Goal: Check status: Check status

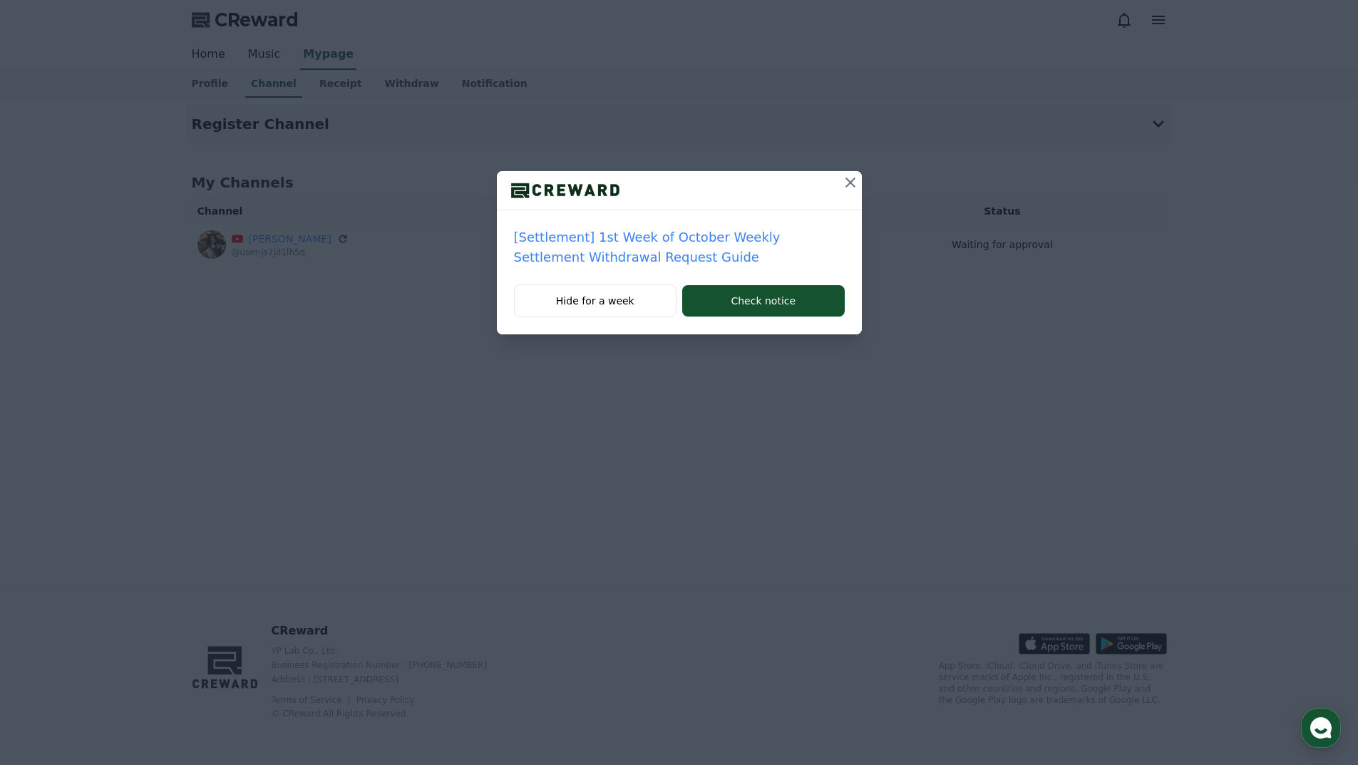
click at [849, 178] on icon at bounding box center [850, 182] width 17 height 17
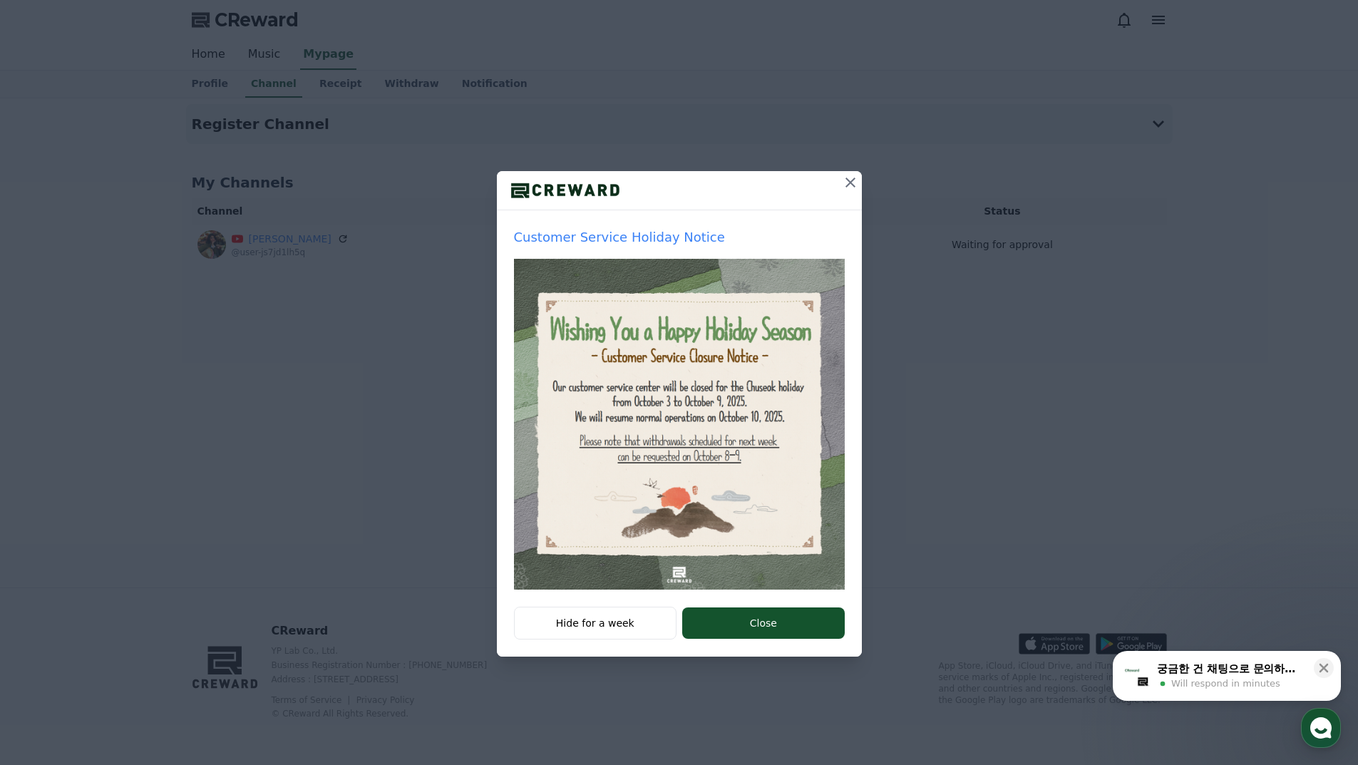
click at [848, 185] on icon at bounding box center [850, 182] width 17 height 17
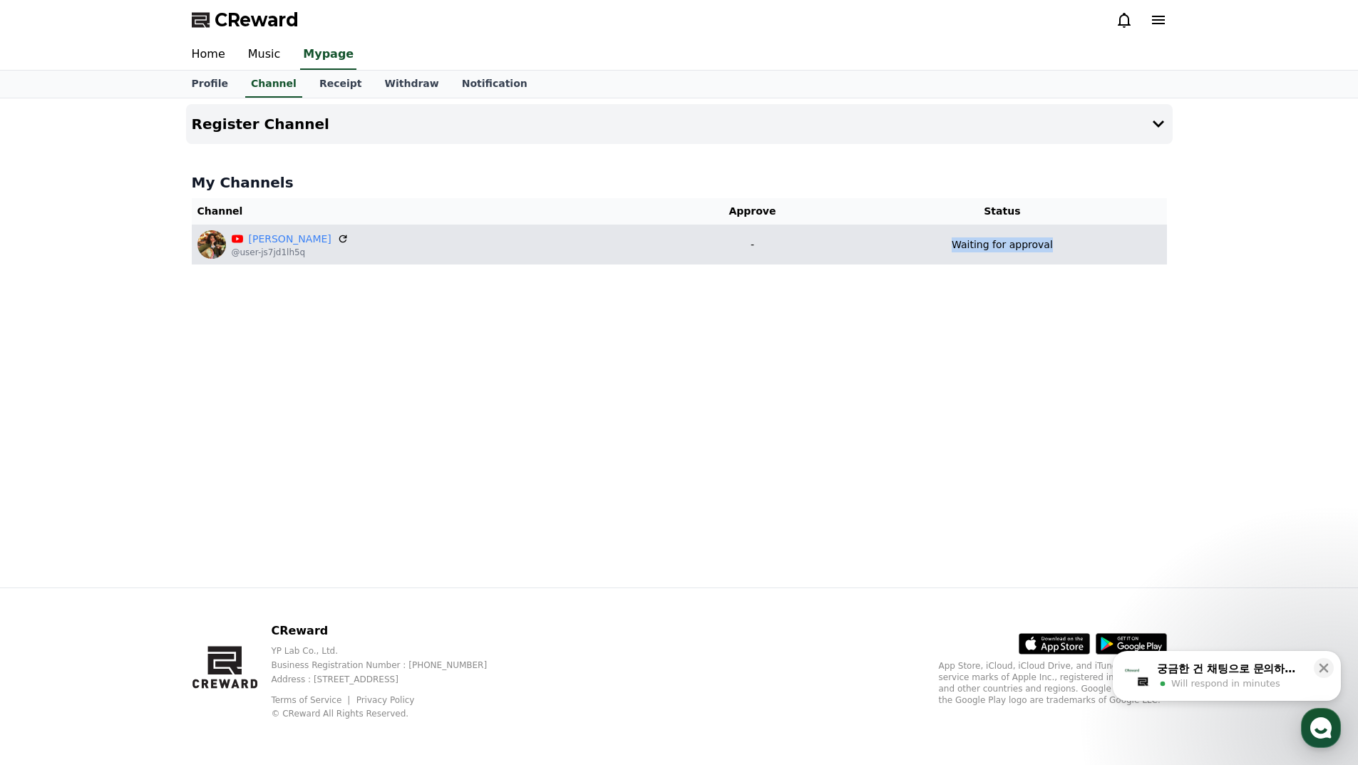
drag, startPoint x: 951, startPoint y: 243, endPoint x: 1058, endPoint y: 238, distance: 107.7
click at [1058, 238] on div "Waiting for approval" at bounding box center [1001, 244] width 317 height 15
drag, startPoint x: 1010, startPoint y: 247, endPoint x: 1182, endPoint y: 212, distance: 174.6
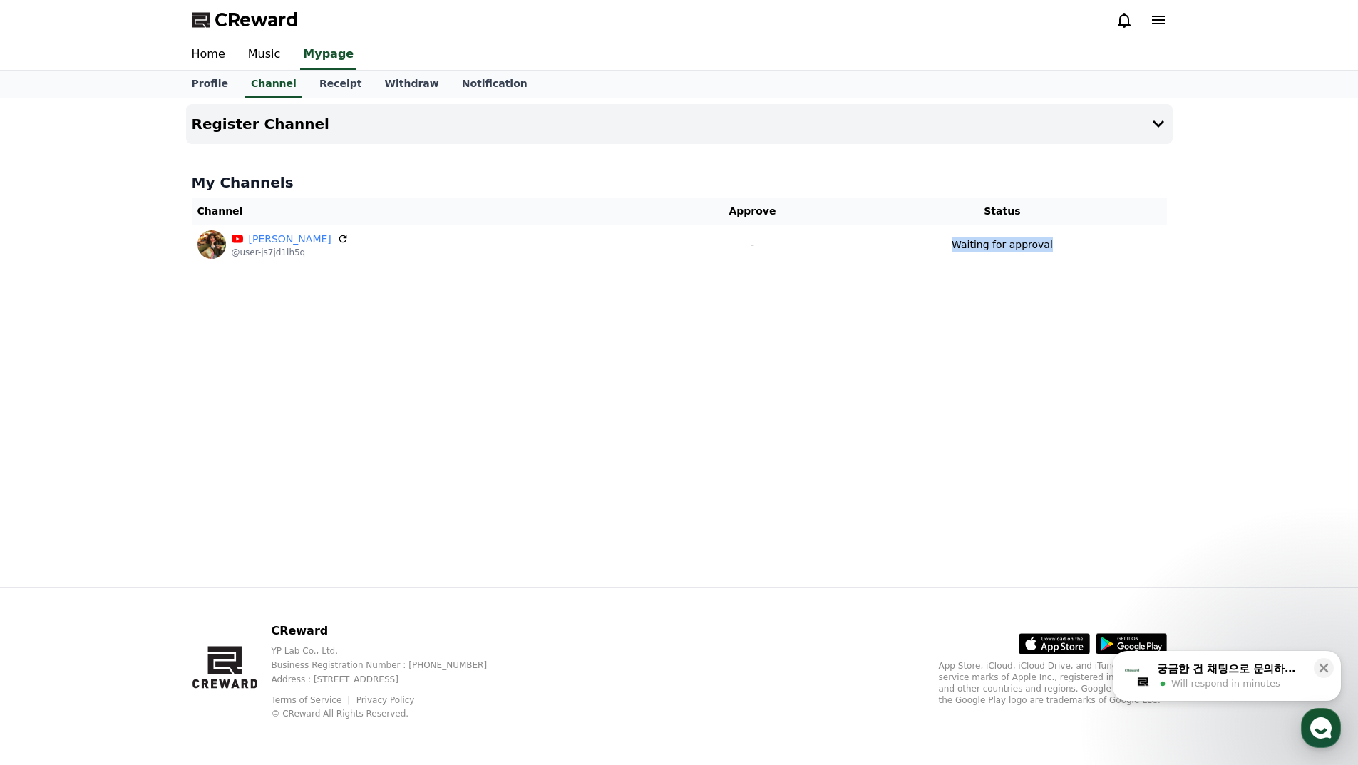
click at [1012, 246] on p "Waiting for approval" at bounding box center [1001, 244] width 101 height 15
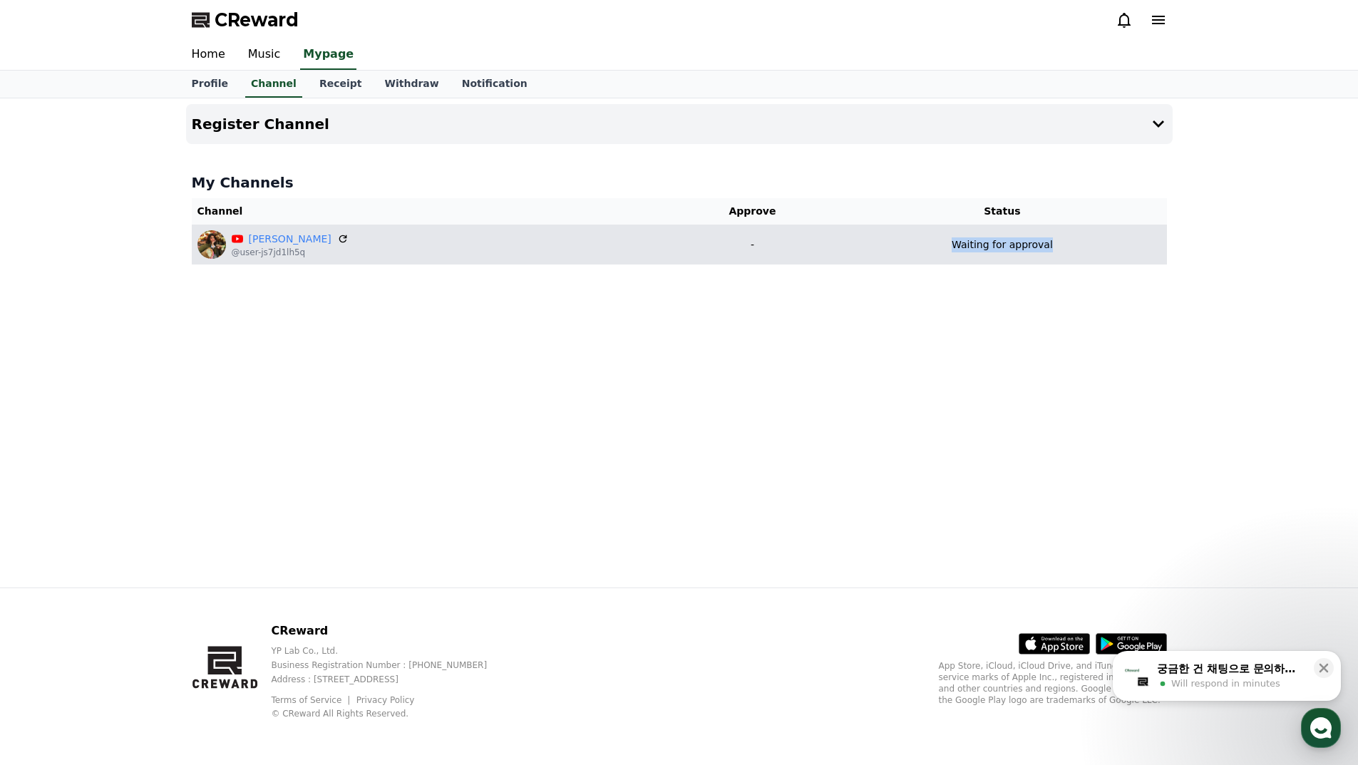
click at [1013, 251] on p "Waiting for approval" at bounding box center [1001, 244] width 101 height 15
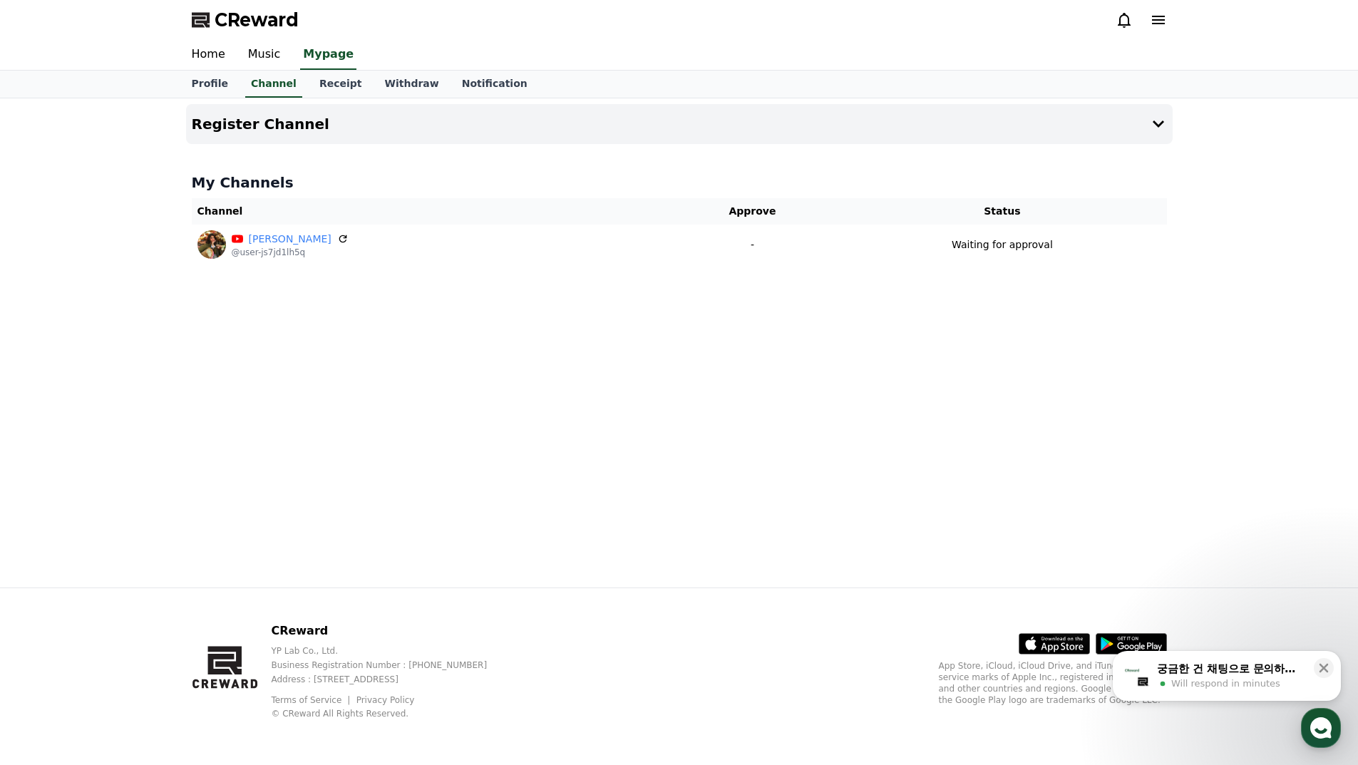
drag, startPoint x: 1100, startPoint y: 280, endPoint x: 992, endPoint y: 301, distance: 110.3
click at [992, 301] on div "Register Channel My Channels Channel Approve Status [PERSON_NAME] @user-js7jd1l…" at bounding box center [679, 342] width 998 height 489
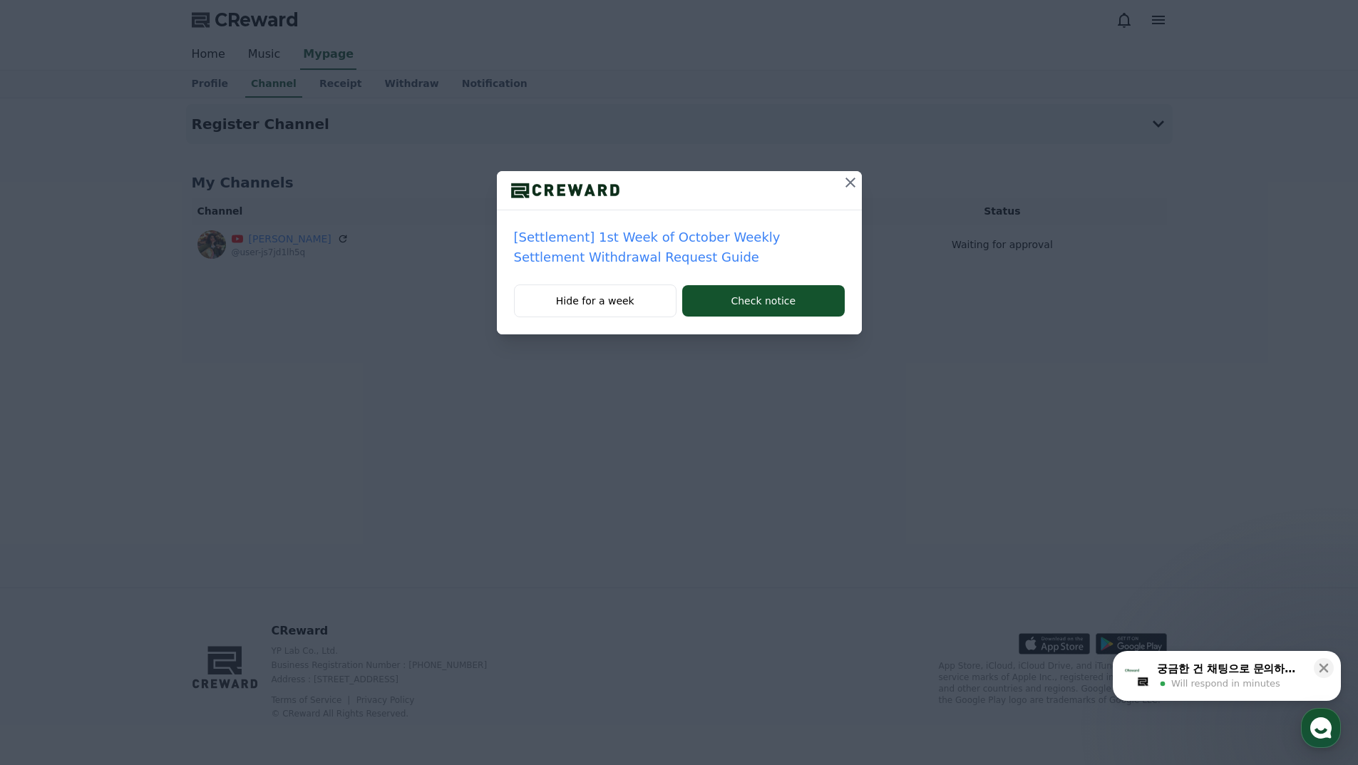
click at [844, 180] on icon at bounding box center [850, 182] width 17 height 17
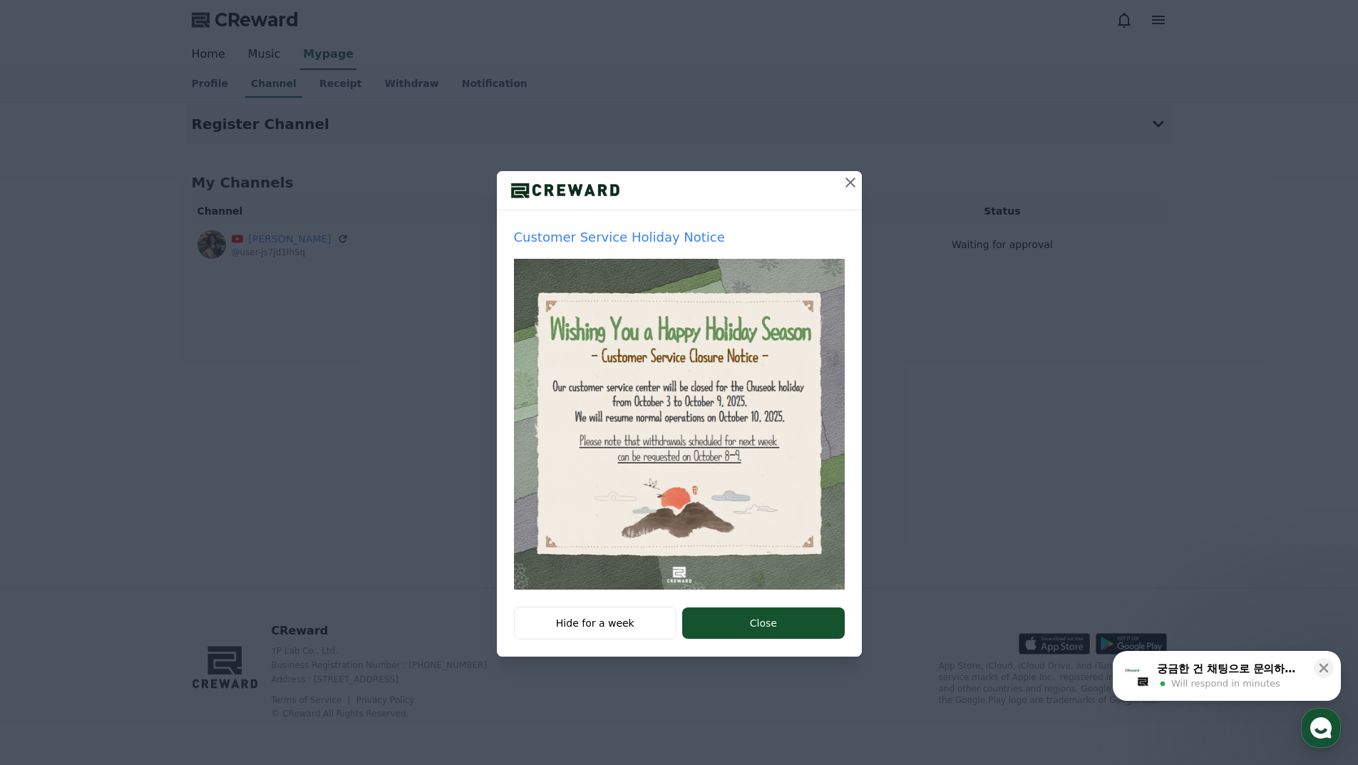
click at [853, 184] on icon at bounding box center [850, 182] width 17 height 17
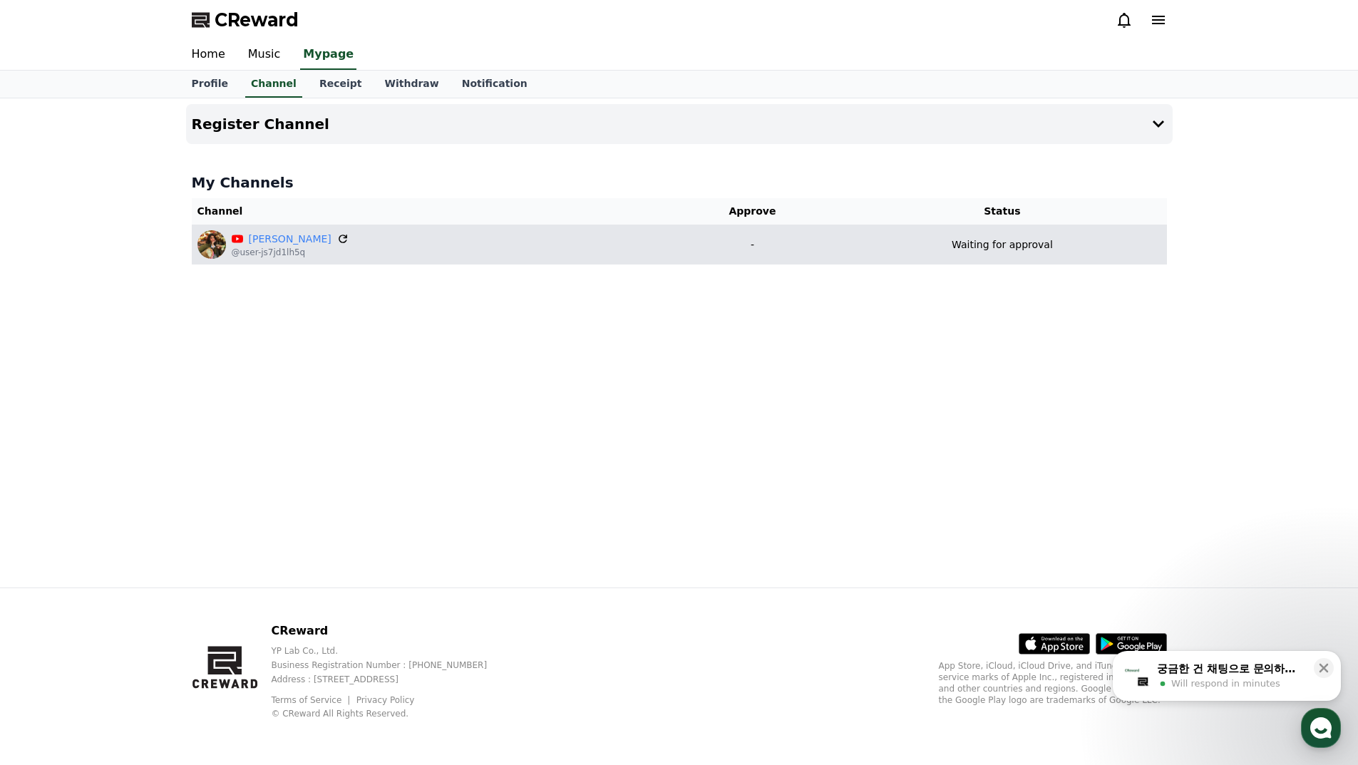
click at [338, 238] on icon at bounding box center [342, 238] width 9 height 9
